Goal: Task Accomplishment & Management: Complete application form

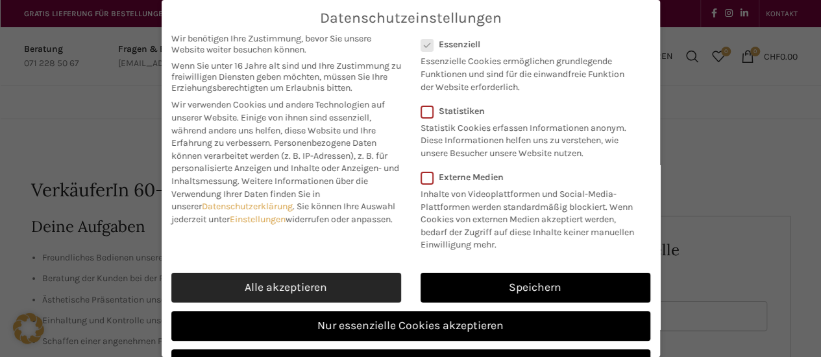
click at [333, 300] on link "Alle akzeptieren" at bounding box center [286, 288] width 230 height 30
checkbox input "true"
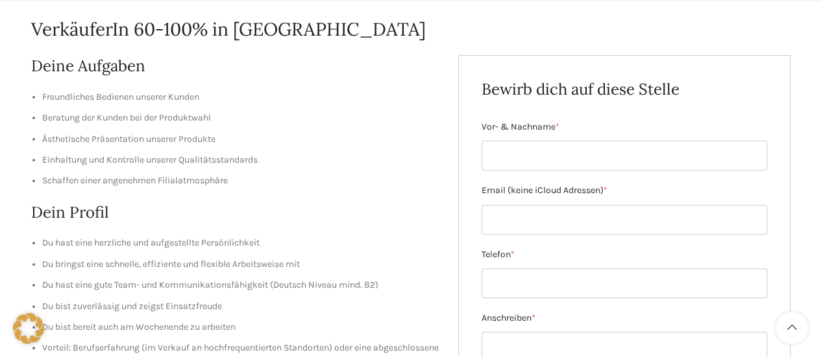
scroll to position [169, 0]
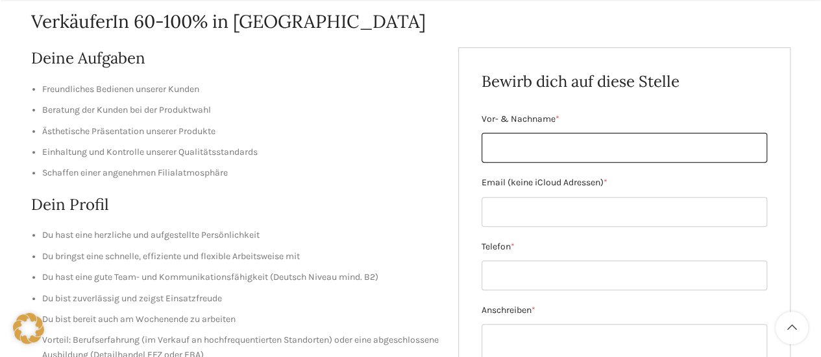
click at [505, 144] on input "Vor- & Nachname *" at bounding box center [623, 148] width 285 height 30
type input "[PERSON_NAME]"
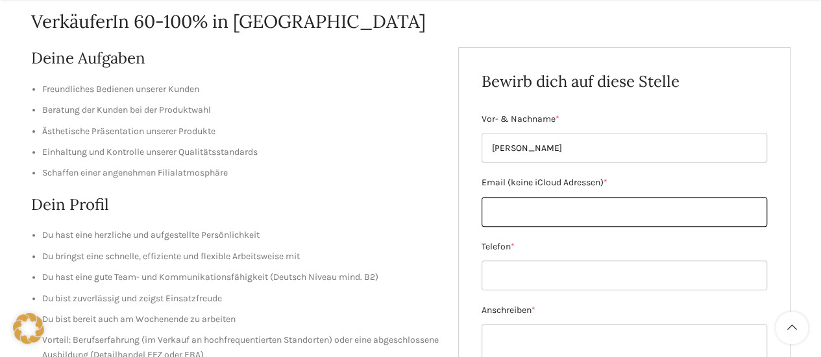
type input "[EMAIL_ADDRESS][DOMAIN_NAME]"
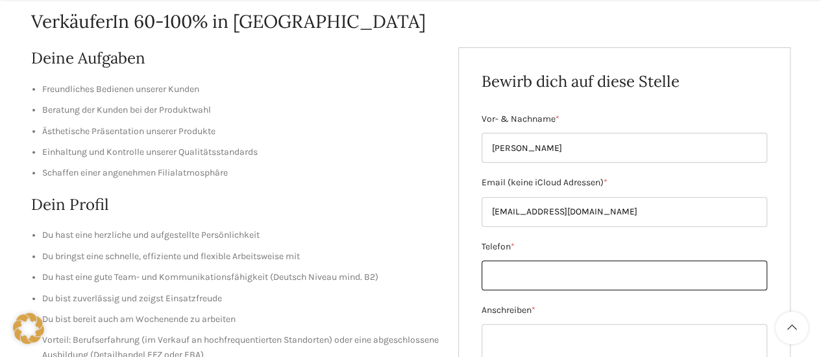
type input "0764572003"
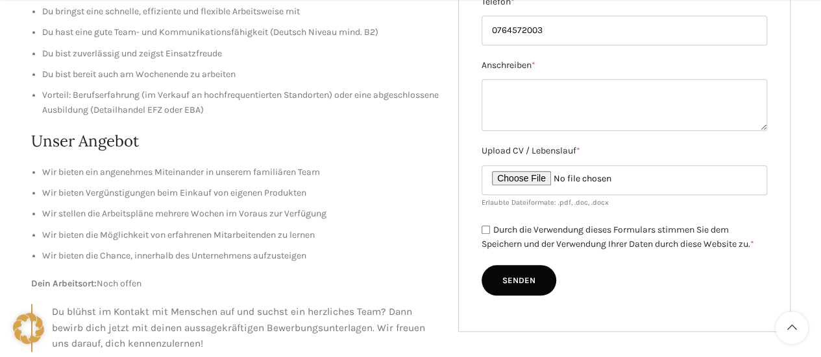
scroll to position [414, 0]
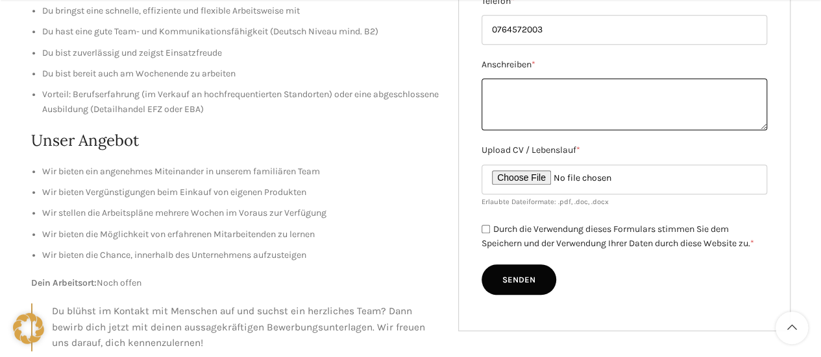
click at [492, 97] on textarea "Anschreiben *" at bounding box center [623, 104] width 285 height 52
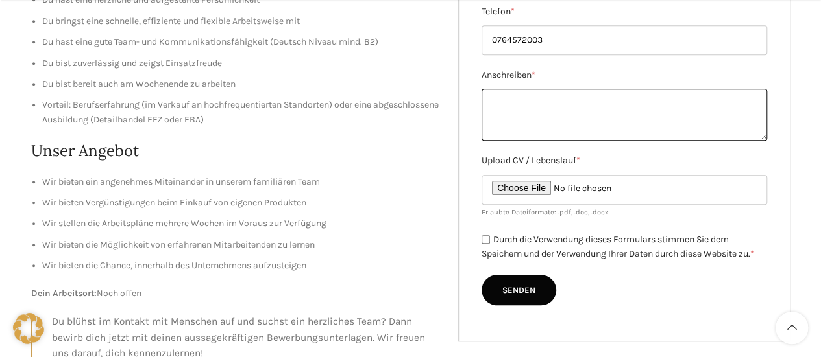
scroll to position [453, 0]
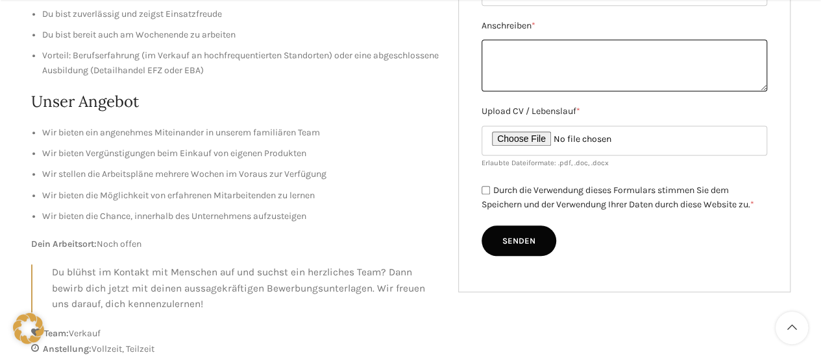
click at [513, 73] on textarea "Anschreiben *" at bounding box center [623, 66] width 285 height 52
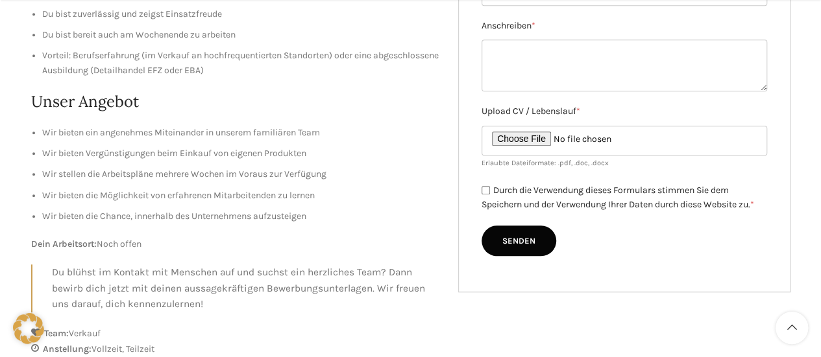
drag, startPoint x: 513, startPoint y: 73, endPoint x: 441, endPoint y: 137, distance: 96.0
click at [441, 137] on div "Deine Aufgaben Freundliches Bedienen unserer Kunden Beratung der Kunden bei der…" at bounding box center [240, 78] width 418 height 631
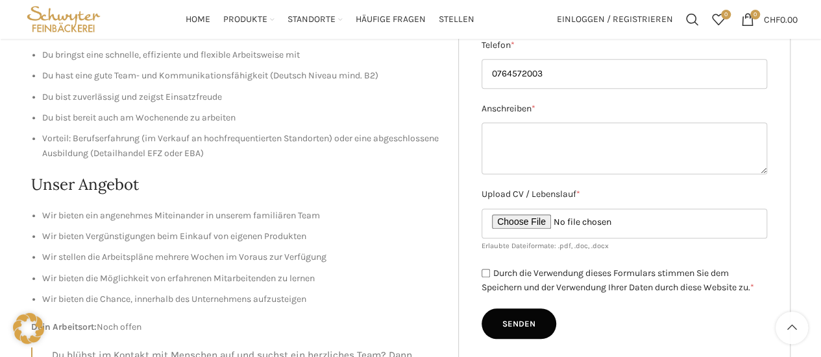
scroll to position [366, 0]
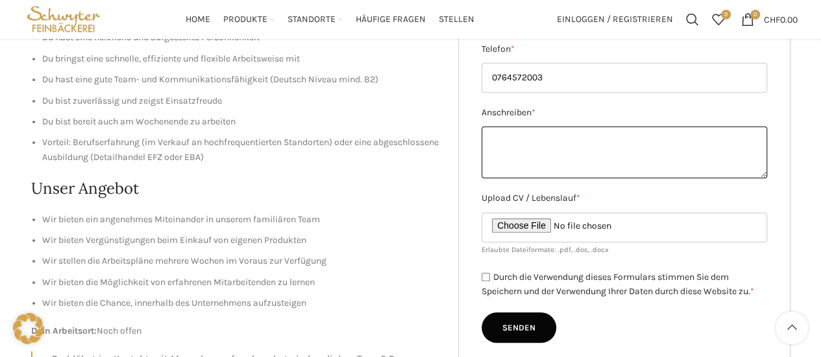
click at [525, 149] on textarea "Anschreiben *" at bounding box center [623, 152] width 285 height 52
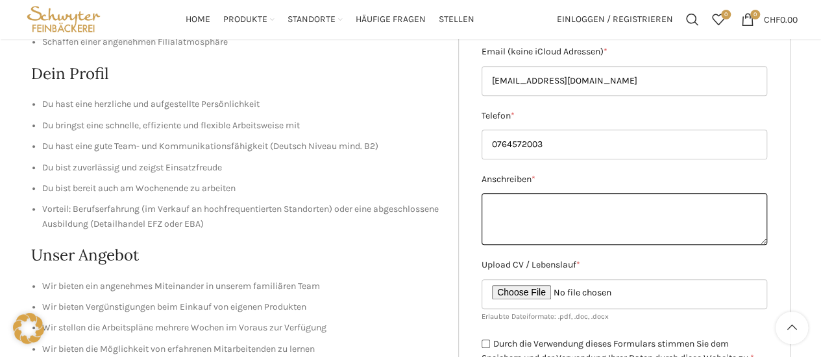
scroll to position [298, 0]
